Goal: Check status: Check status

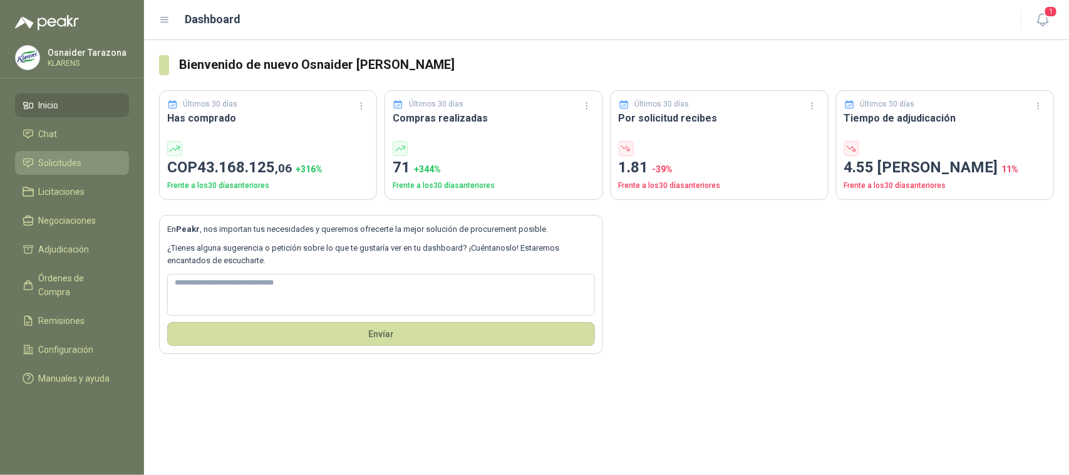
click at [76, 157] on span "Solicitudes" at bounding box center [60, 163] width 43 height 14
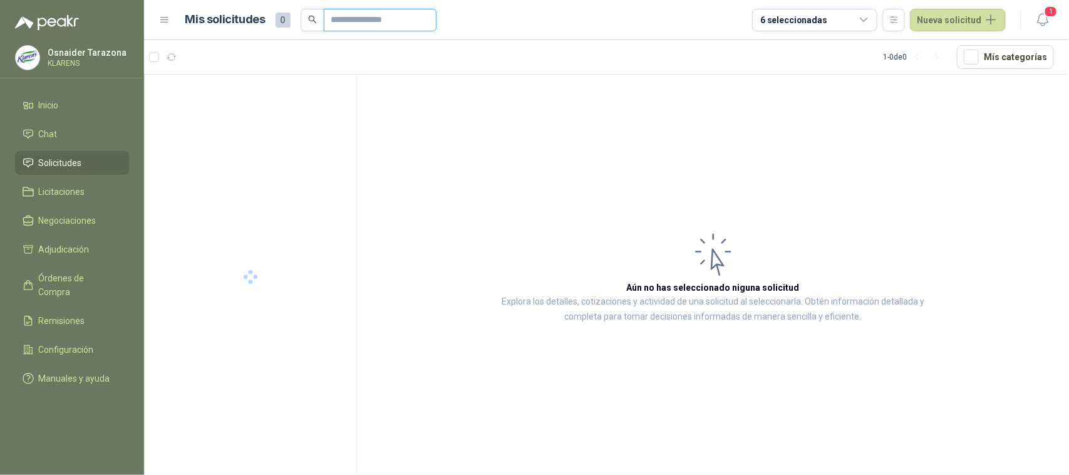
click at [351, 13] on input "text" at bounding box center [375, 19] width 88 height 21
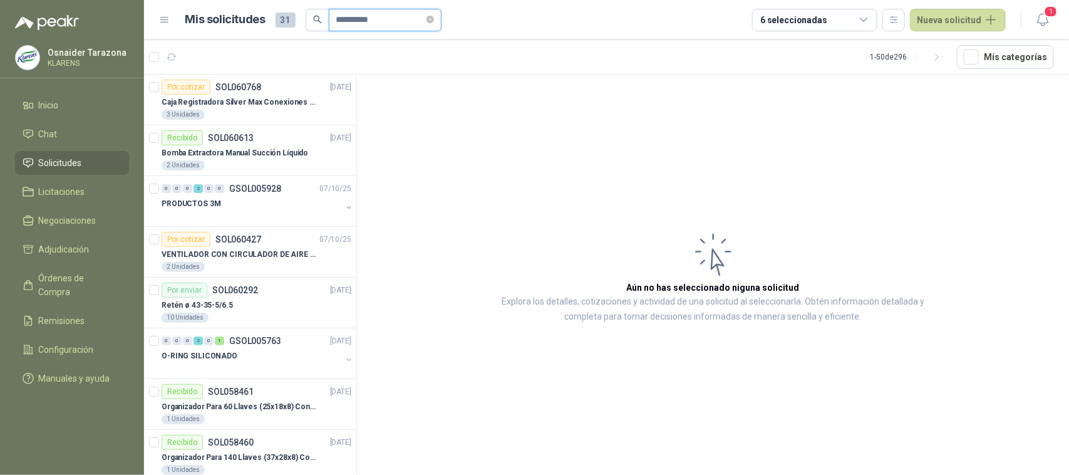
type input "**********"
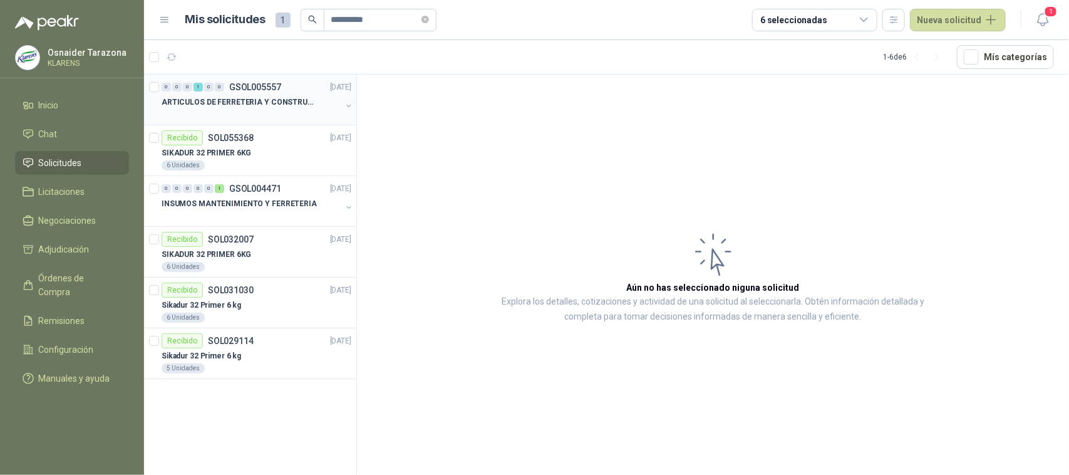
click at [319, 88] on div "0 0 0 1 0 0 GSOL005557 [DATE]" at bounding box center [258, 87] width 192 height 15
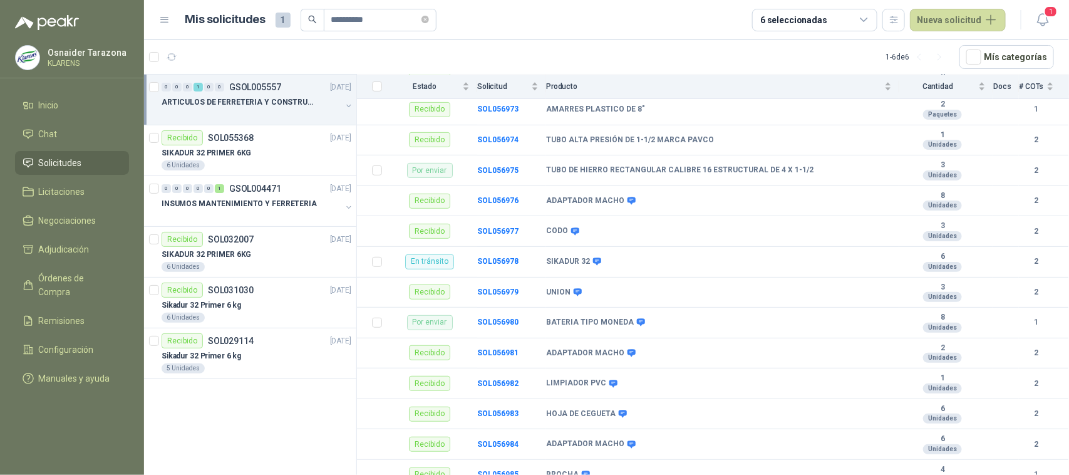
scroll to position [235, 0]
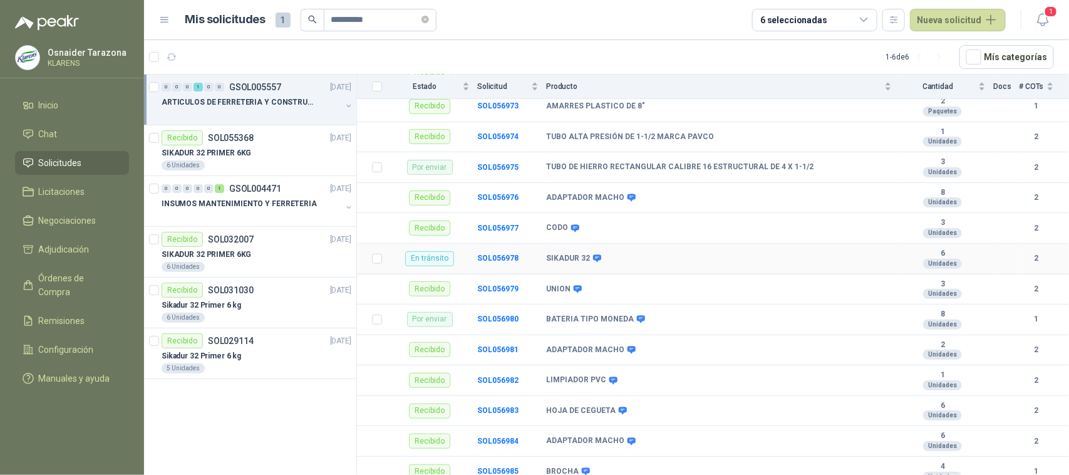
click at [677, 272] on td "SIKADUR 32" at bounding box center [722, 259] width 353 height 31
click at [677, 267] on td "SIKADUR 32" at bounding box center [722, 259] width 353 height 31
click at [483, 259] on b "SOL056978" at bounding box center [497, 258] width 41 height 9
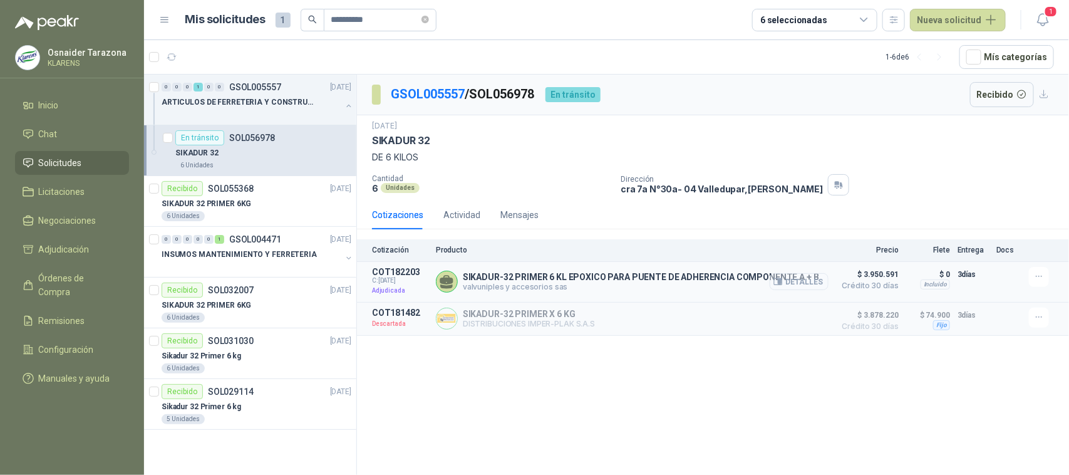
click at [807, 279] on button "Detalles" at bounding box center [799, 281] width 59 height 17
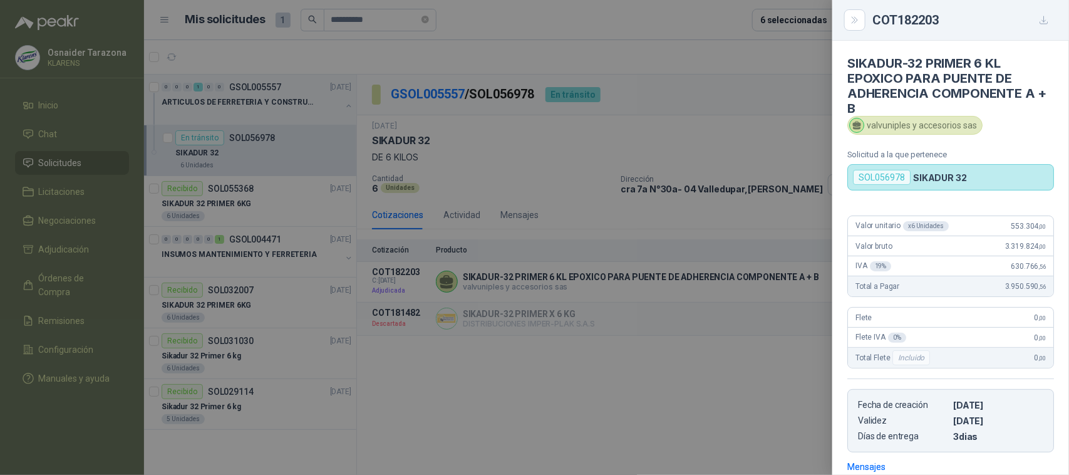
click at [651, 83] on div at bounding box center [534, 237] width 1069 height 475
